Goal: Navigation & Orientation: Find specific page/section

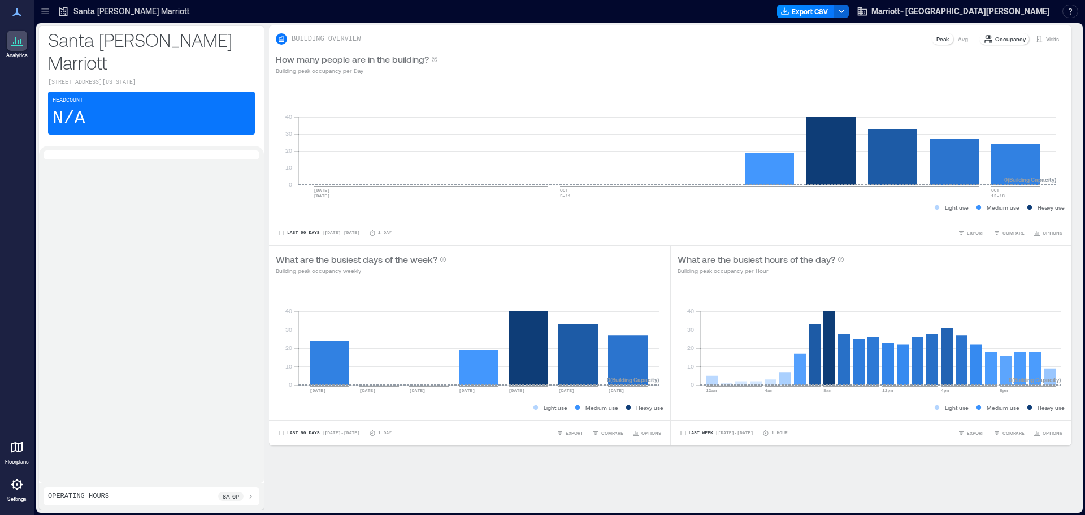
click at [244, 497] on div "8a - 6p" at bounding box center [236, 495] width 37 height 9
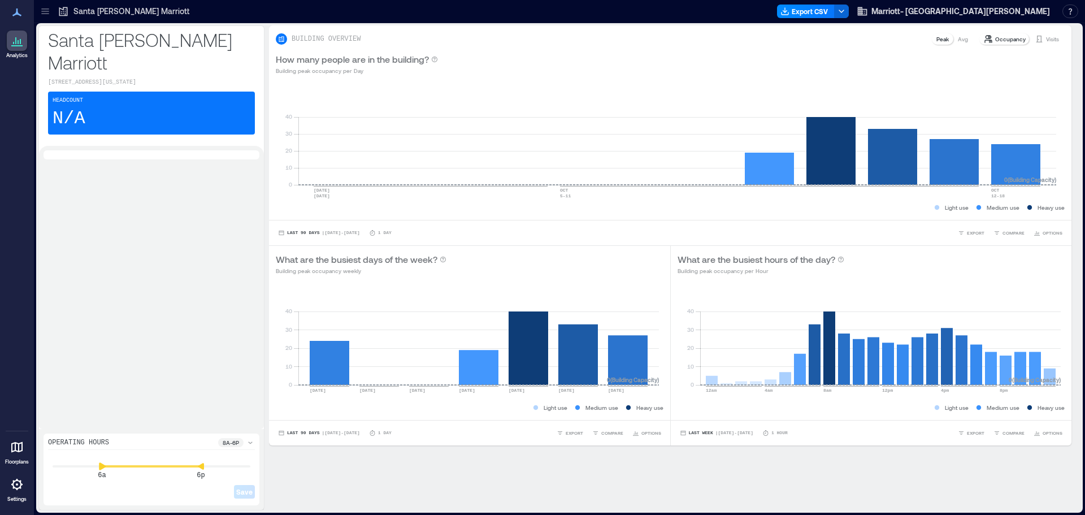
click at [103, 470] on div "6a 6p Save" at bounding box center [151, 476] width 207 height 49
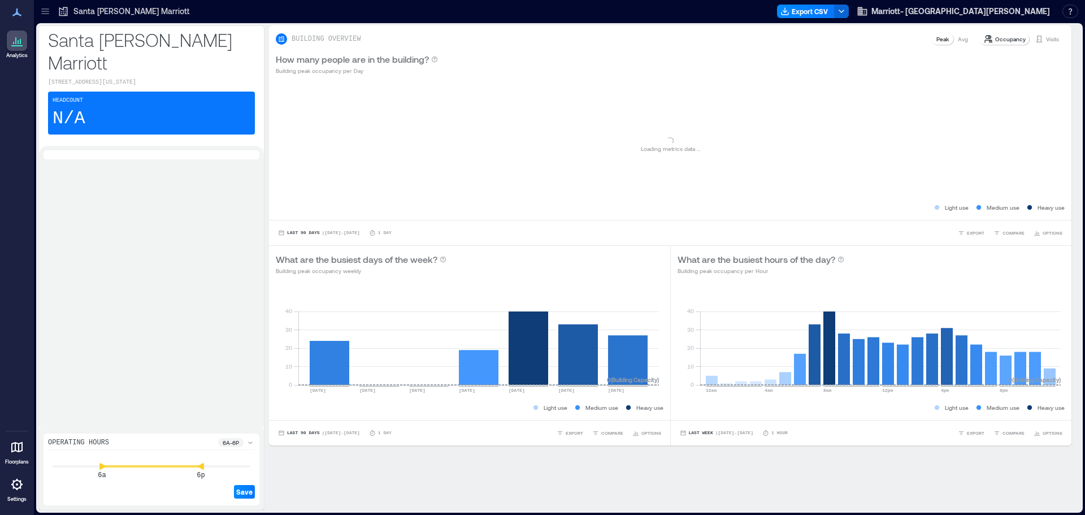
click at [205, 465] on div "6a 6p" at bounding box center [152, 465] width 198 height 1
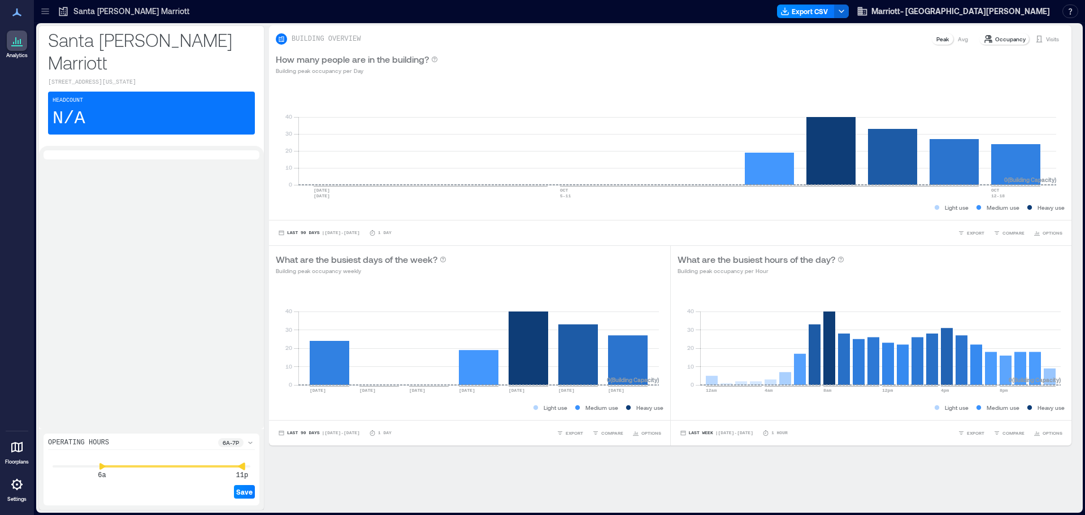
click at [244, 461] on div "6a 11p Save" at bounding box center [151, 476] width 207 height 49
click at [246, 491] on span "Save" at bounding box center [244, 491] width 16 height 9
click at [251, 442] on icon at bounding box center [250, 442] width 9 height 9
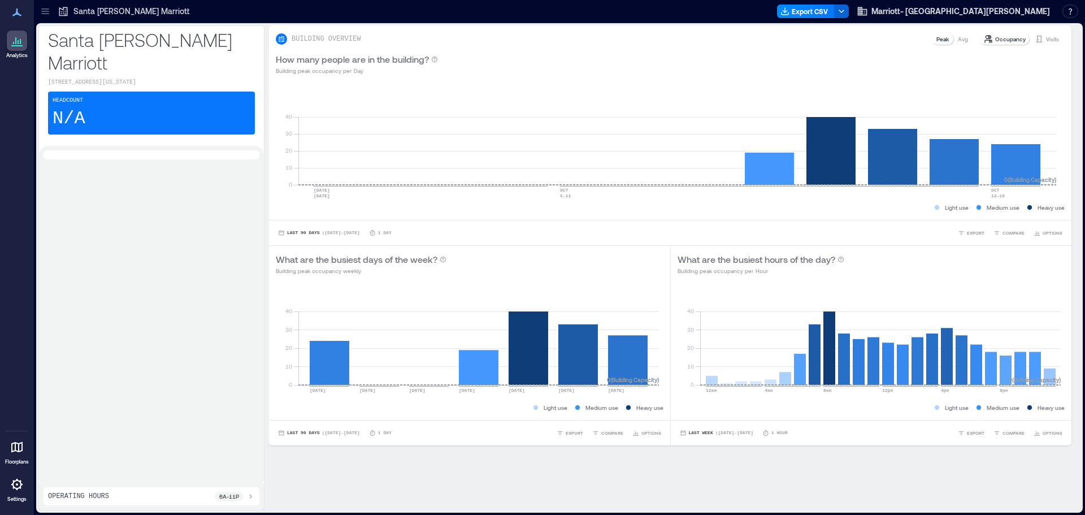
click at [101, 92] on div "Headcount N/A" at bounding box center [151, 113] width 207 height 43
click at [8, 438] on div at bounding box center [17, 447] width 20 height 20
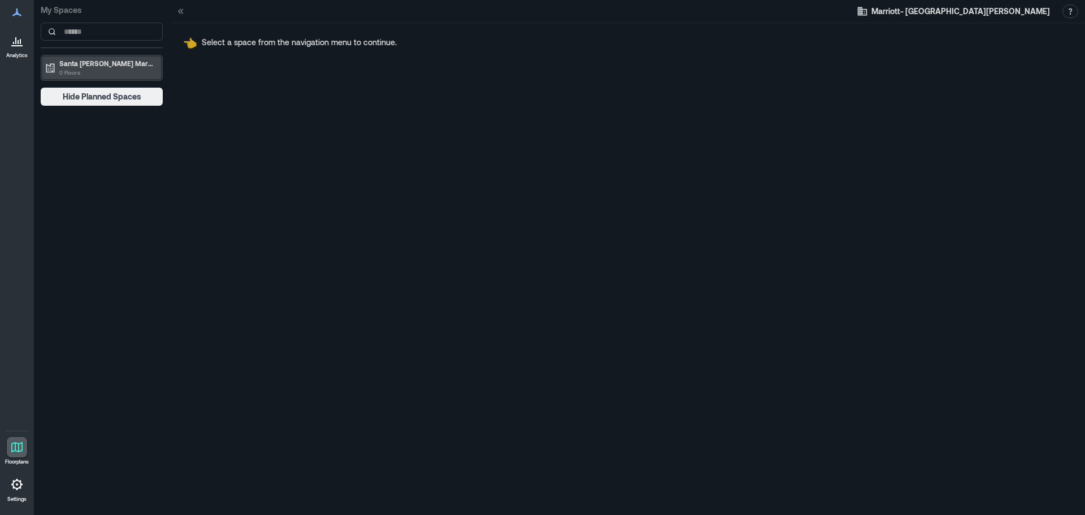
click at [104, 73] on p "0 Floors" at bounding box center [106, 72] width 95 height 9
click at [197, 45] on span "👈" at bounding box center [190, 43] width 14 height 14
click at [29, 49] on link "Analytics" at bounding box center [17, 44] width 28 height 35
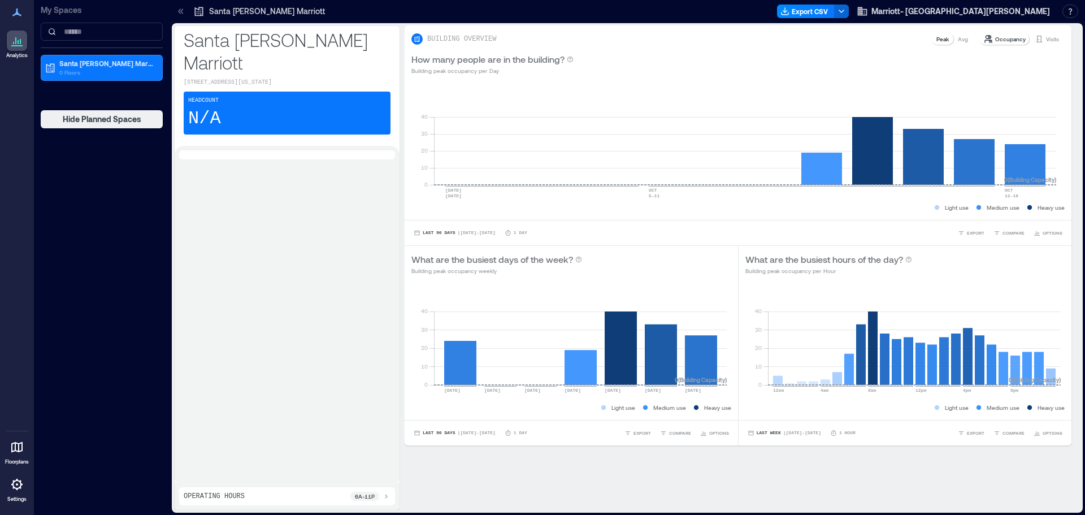
click at [18, 484] on icon at bounding box center [17, 484] width 2 height 2
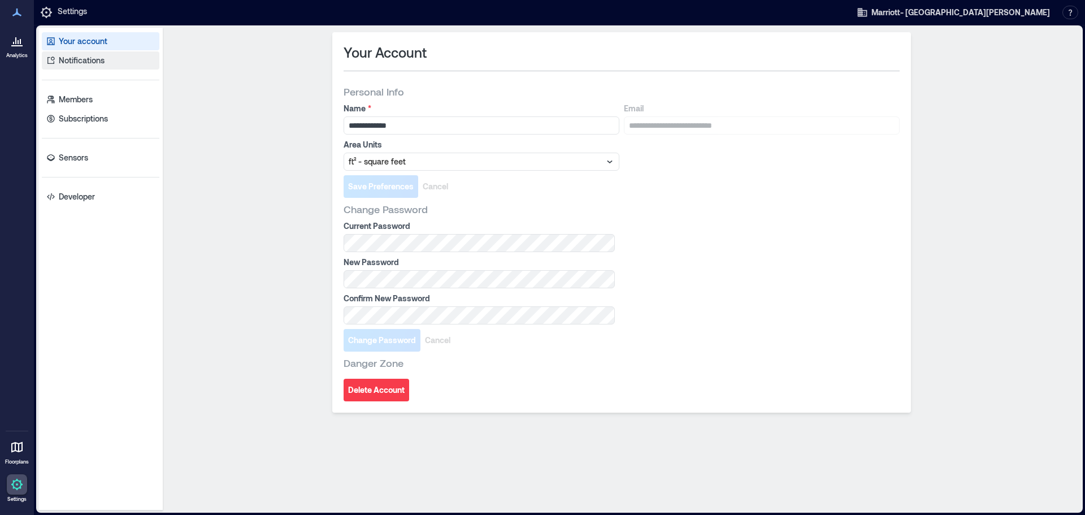
click at [105, 56] on link "Notifications" at bounding box center [100, 60] width 117 height 18
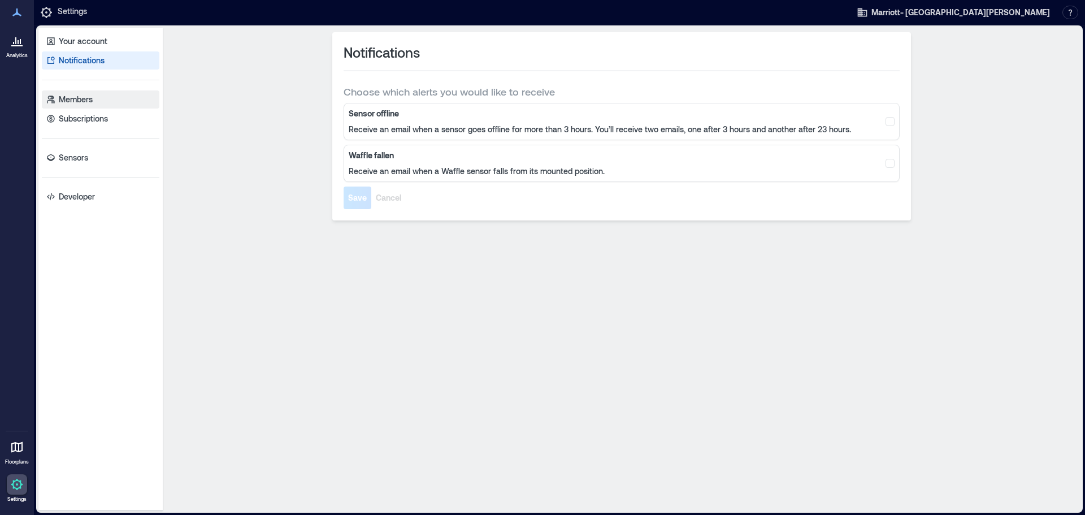
click at [110, 94] on link "Members" at bounding box center [100, 99] width 117 height 18
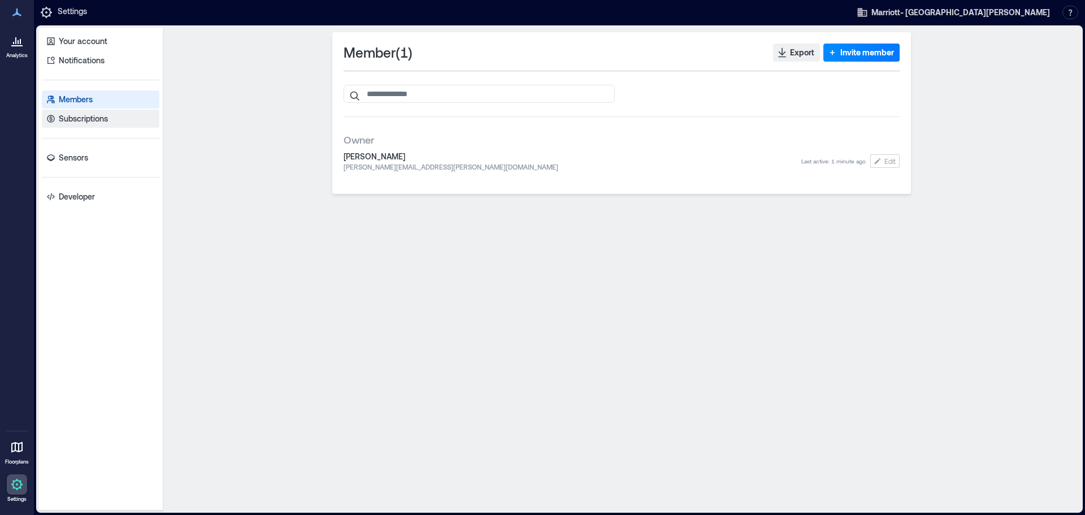
click at [120, 120] on link "Subscriptions" at bounding box center [100, 119] width 117 height 18
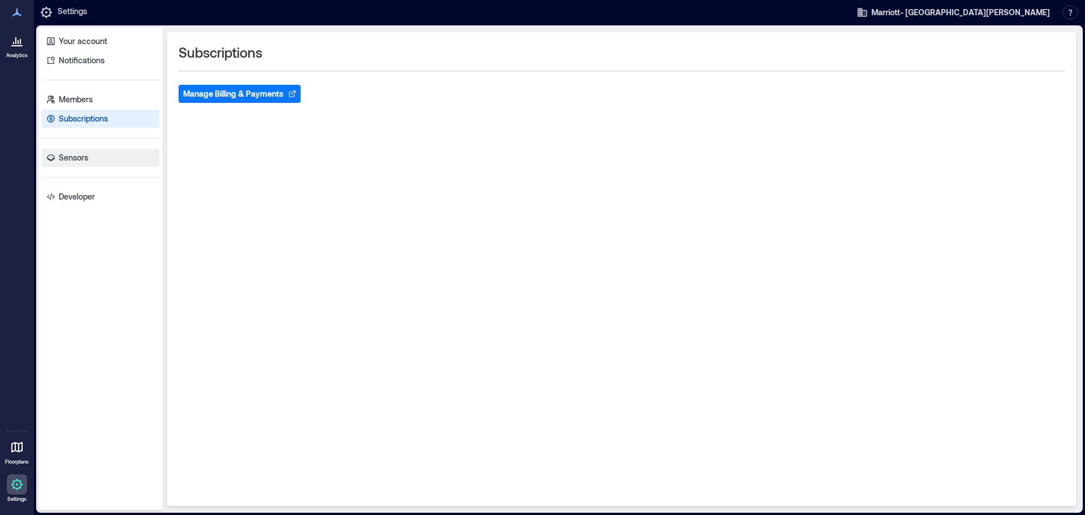
click at [116, 164] on link "Sensors" at bounding box center [100, 158] width 117 height 18
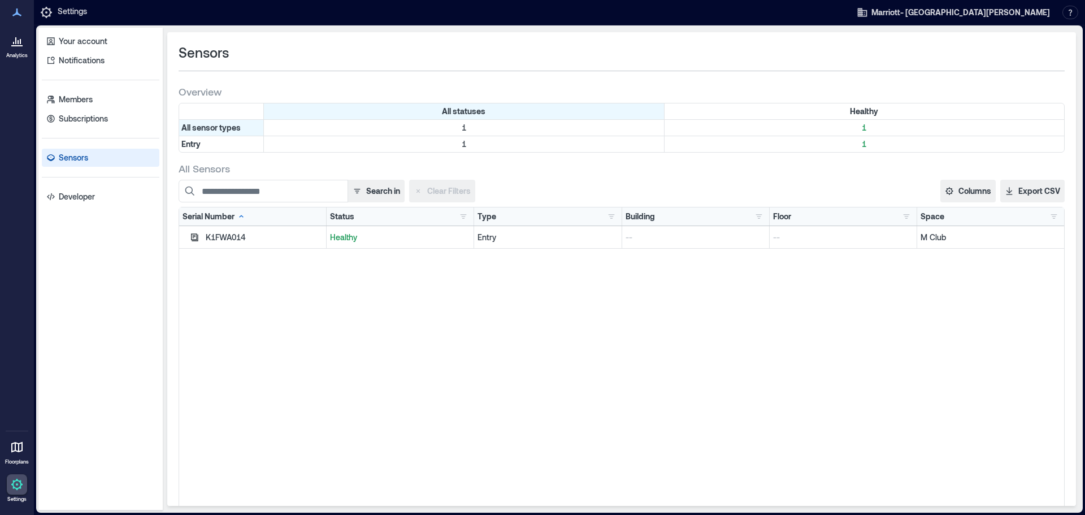
click at [299, 242] on div "K1FWA014" at bounding box center [264, 237] width 117 height 11
click at [197, 233] on icon "button" at bounding box center [194, 236] width 7 height 7
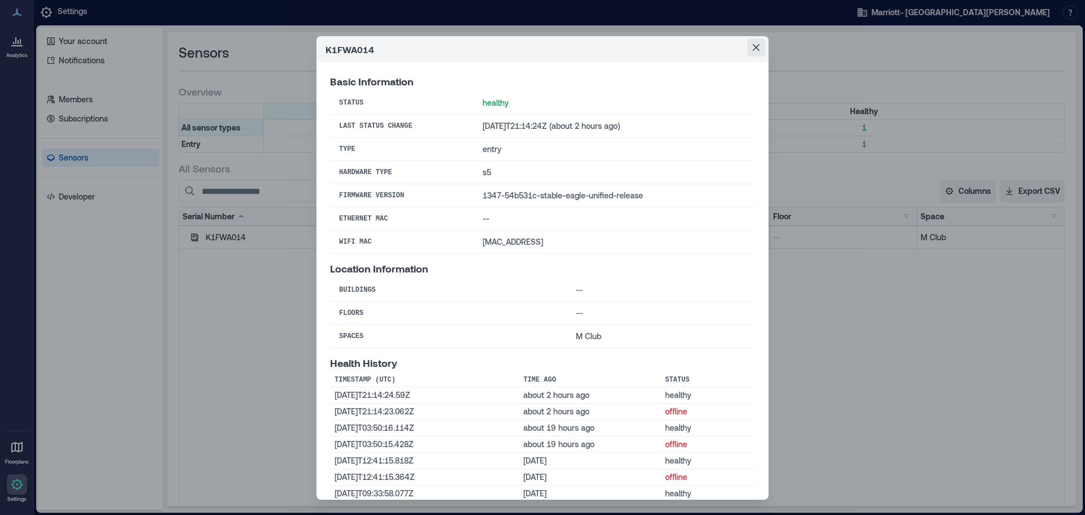
click at [756, 50] on button "Close" at bounding box center [756, 47] width 18 height 18
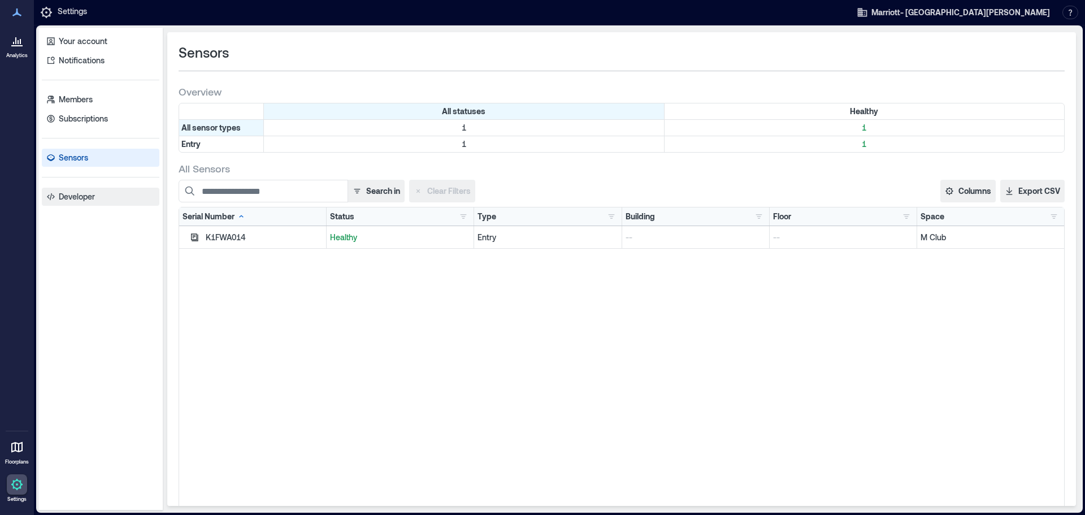
click at [98, 194] on link "Developer" at bounding box center [100, 197] width 117 height 18
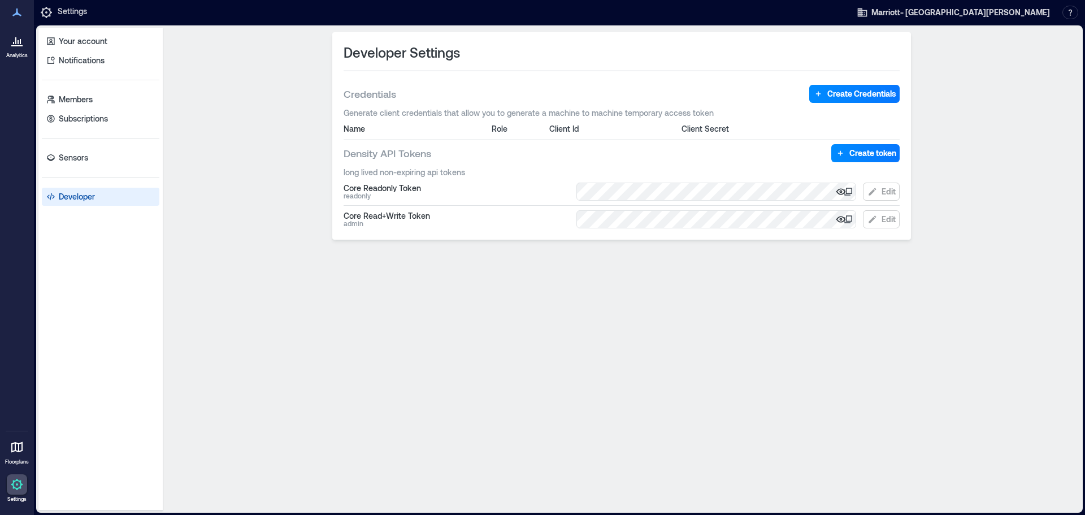
click at [7, 40] on div at bounding box center [17, 41] width 20 height 20
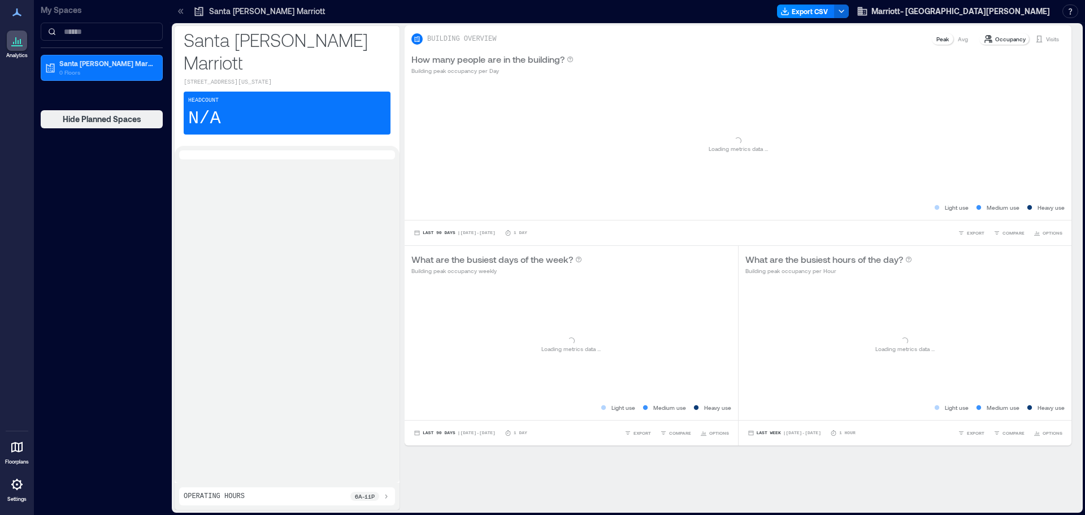
click at [19, 12] on icon at bounding box center [17, 13] width 14 height 14
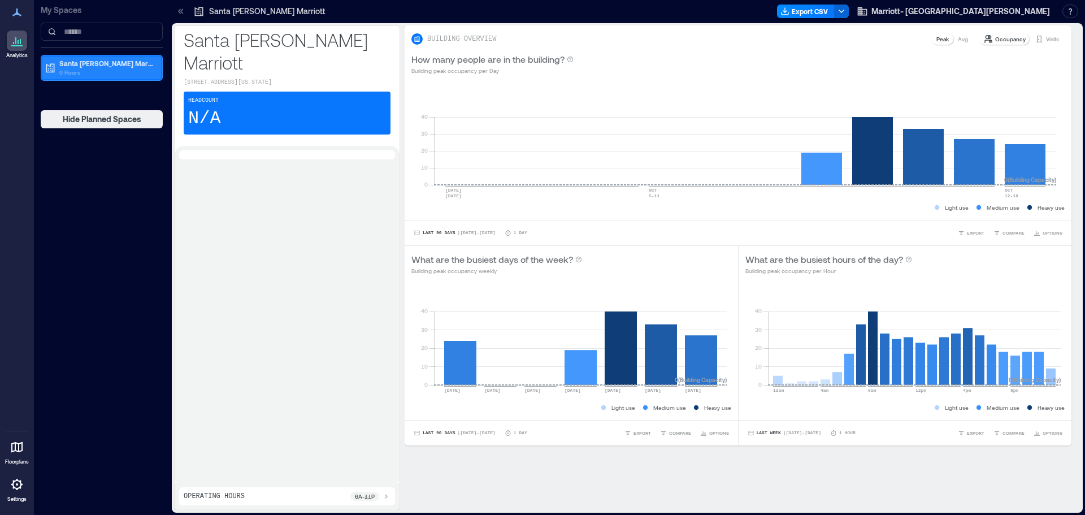
click at [110, 71] on p "0 Floors" at bounding box center [106, 72] width 95 height 9
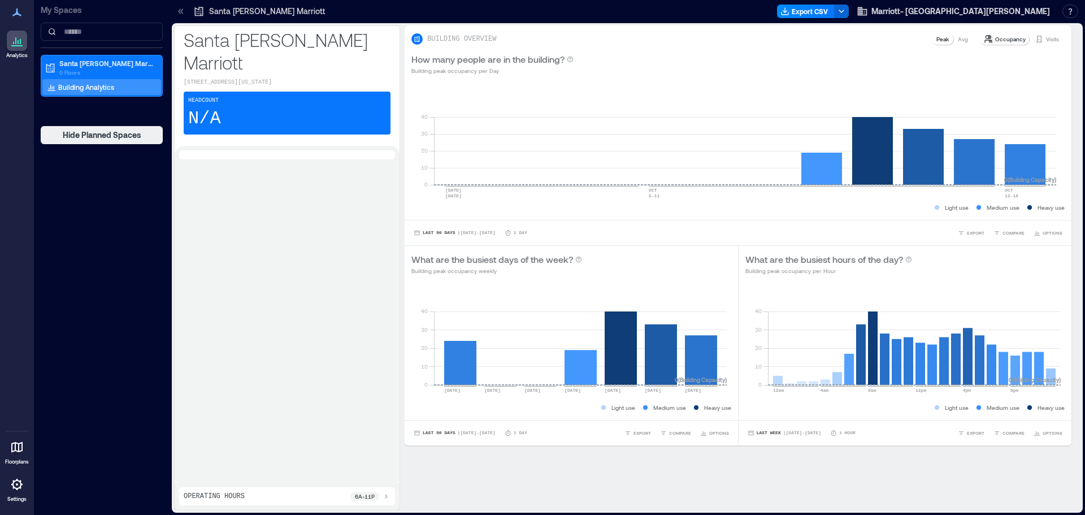
click at [71, 93] on div "Building Analytics" at bounding box center [101, 87] width 119 height 16
